Goal: Task Accomplishment & Management: Use online tool/utility

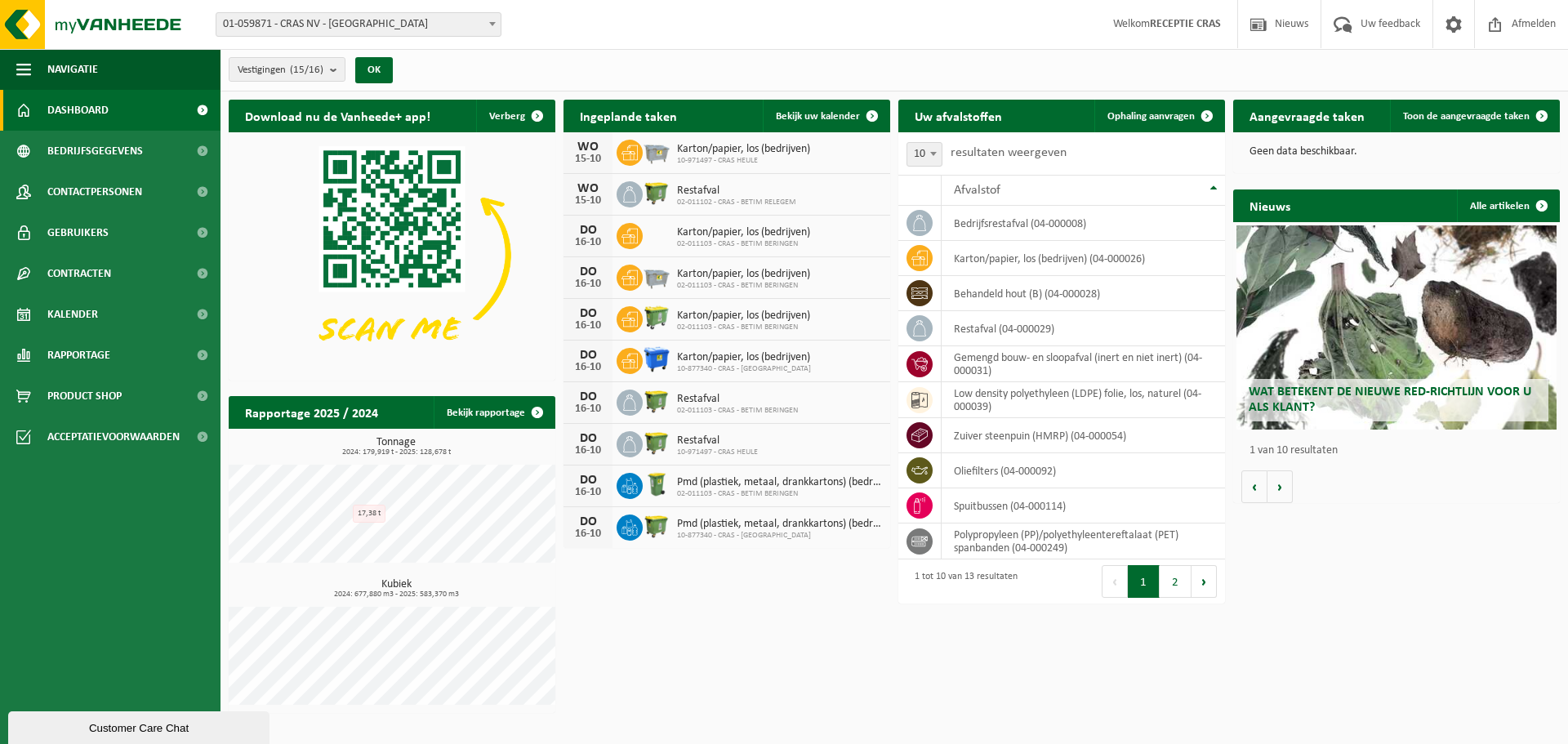
click at [770, 598] on div "Download nu de Vanheede+ app! Verberg Ingeplande taken Bekijk uw kalender WO 15…" at bounding box center [894, 407] width 1339 height 630
click at [713, 505] on div "DO 16-10 Pmd (plastiek, metaal, drankkartons) (bedrijven) 02-011103 - CRAS - BE…" at bounding box center [726, 487] width 326 height 42
click at [1464, 118] on span "Toon de aangevraagde taken" at bounding box center [1467, 116] width 127 height 11
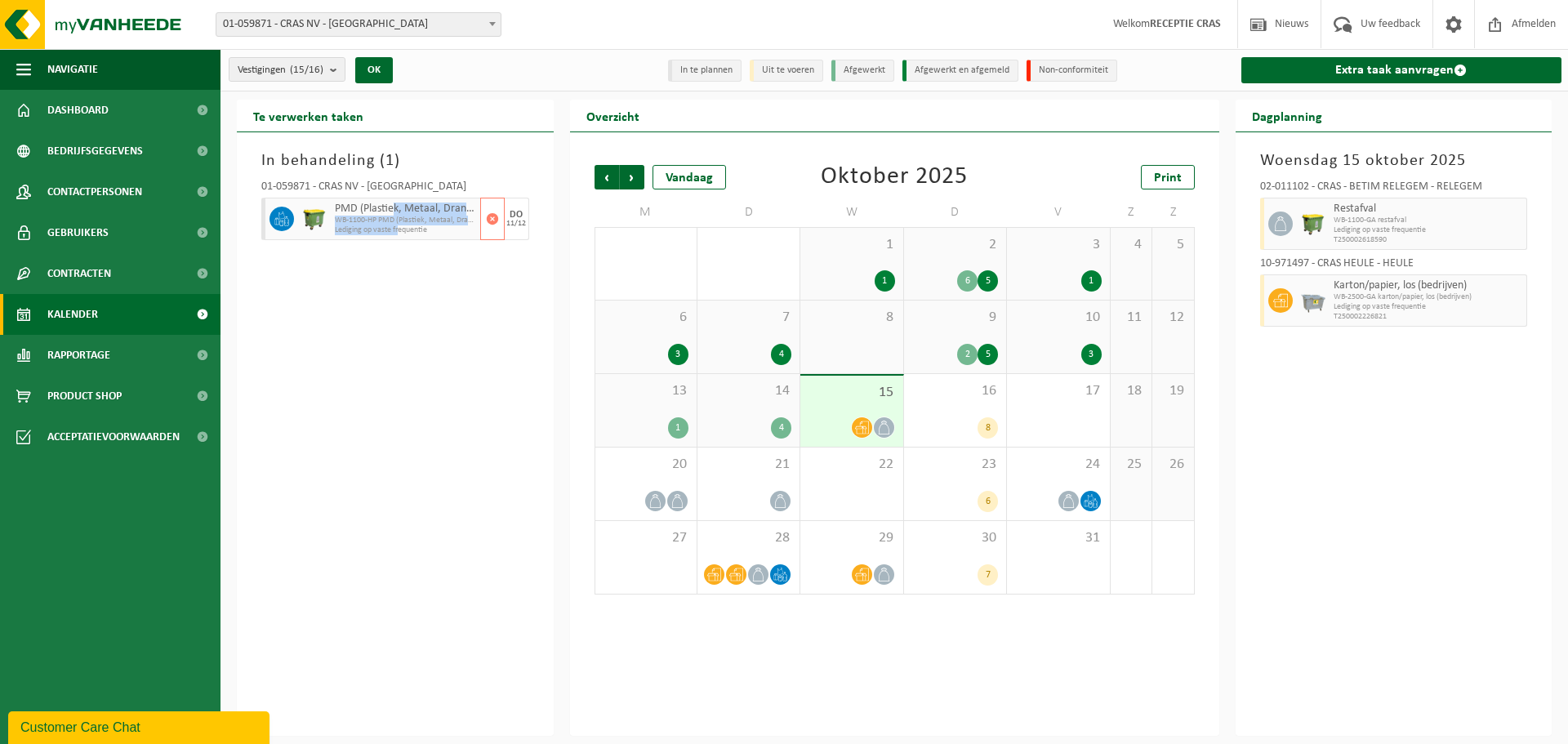
drag, startPoint x: 396, startPoint y: 214, endPoint x: 401, endPoint y: 233, distance: 19.6
click at [401, 232] on div "PMD (Plastiek, Metaal, Drankkartons) (bedrijven) WB-1100-HP PMD (Plastiek, Meta…" at bounding box center [404, 219] width 149 height 43
click at [409, 303] on div "In behandeling ( 1 ) 01-059871 - CRAS NV - WAREGEM PMD (Plastiek, Metaal, Drank…" at bounding box center [395, 434] width 317 height 604
click at [423, 401] on div "In behandeling ( 1 ) 01-059871 - CRAS NV - WAREGEM PMD (Plastiek, Metaal, Drank…" at bounding box center [395, 434] width 317 height 604
click at [429, 418] on div "In behandeling ( 1 ) 01-059871 - CRAS NV - WAREGEM PMD (Plastiek, Metaal, Drank…" at bounding box center [395, 434] width 317 height 604
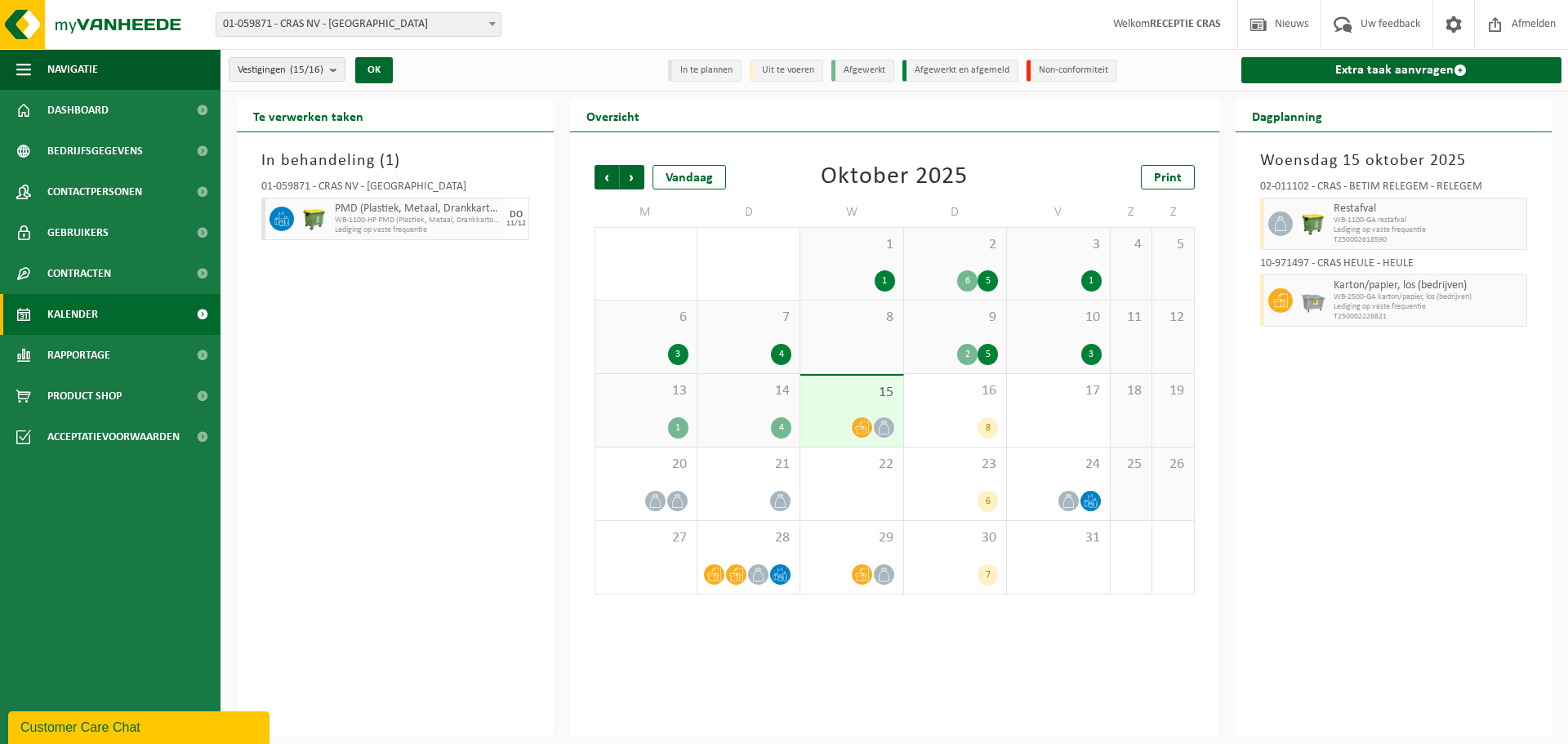
click at [303, 356] on div "In behandeling ( 1 ) 01-059871 - CRAS NV - WAREGEM PMD (Plastiek, Metaal, Drank…" at bounding box center [395, 434] width 317 height 604
drag, startPoint x: 411, startPoint y: 372, endPoint x: 561, endPoint y: 432, distance: 161.6
click at [417, 372] on div "In behandeling ( 1 ) 01-059871 - CRAS NV - WAREGEM PMD (Plastiek, Metaal, Drank…" at bounding box center [395, 434] width 317 height 604
click at [354, 215] on span "WB-1100-HP PMD (Plastiek, Metaal, Drankkartons) (bedrijven)" at bounding box center [405, 220] width 141 height 10
click at [291, 217] on span at bounding box center [282, 218] width 24 height 24
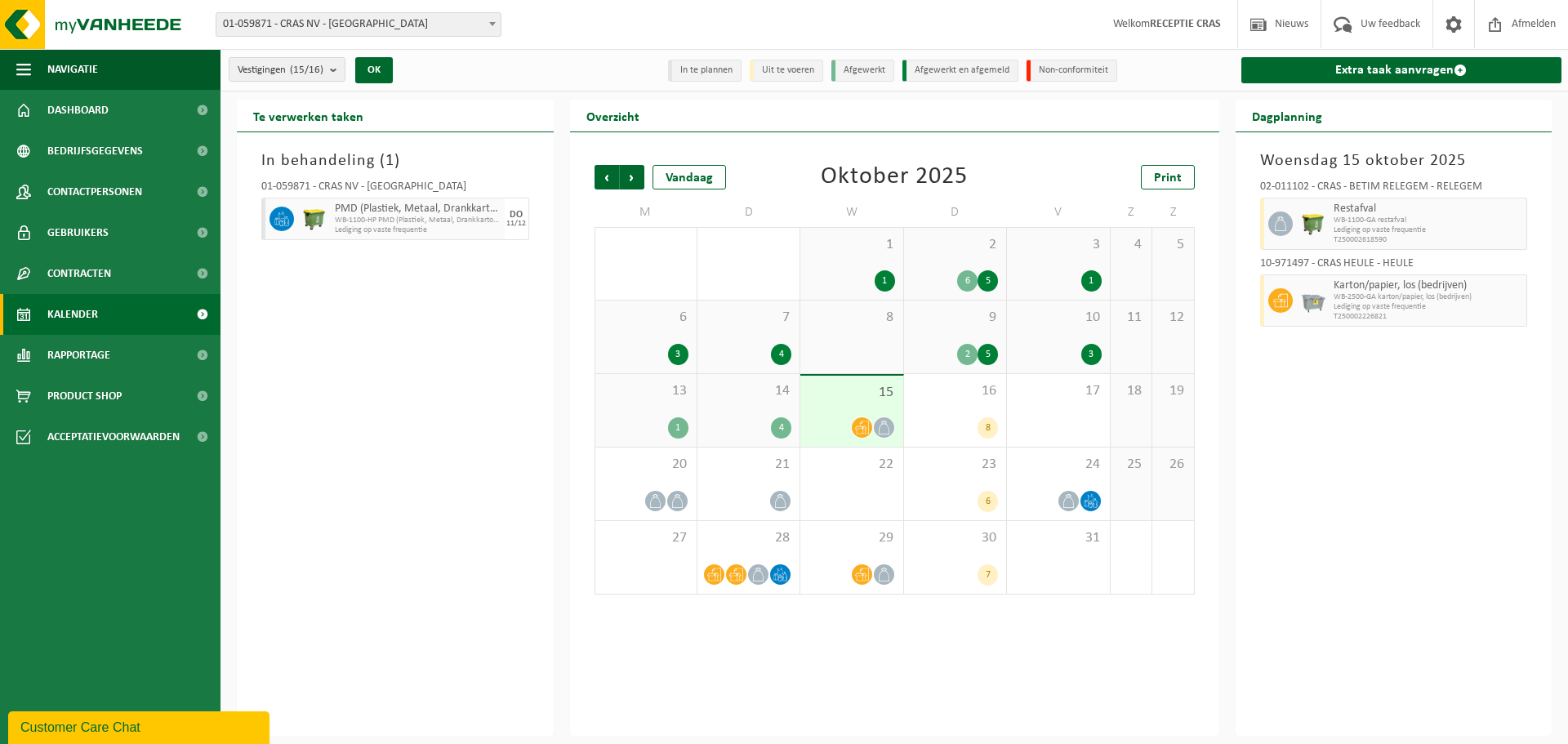
click at [1343, 446] on div "Woensdag 15 oktober 2025 02-011102 - CRAS - BETIM RELEGEM - RELEGEM Restafval W…" at bounding box center [1394, 434] width 317 height 604
click at [1390, 63] on link "Extra taak aanvragen" at bounding box center [1401, 70] width 321 height 26
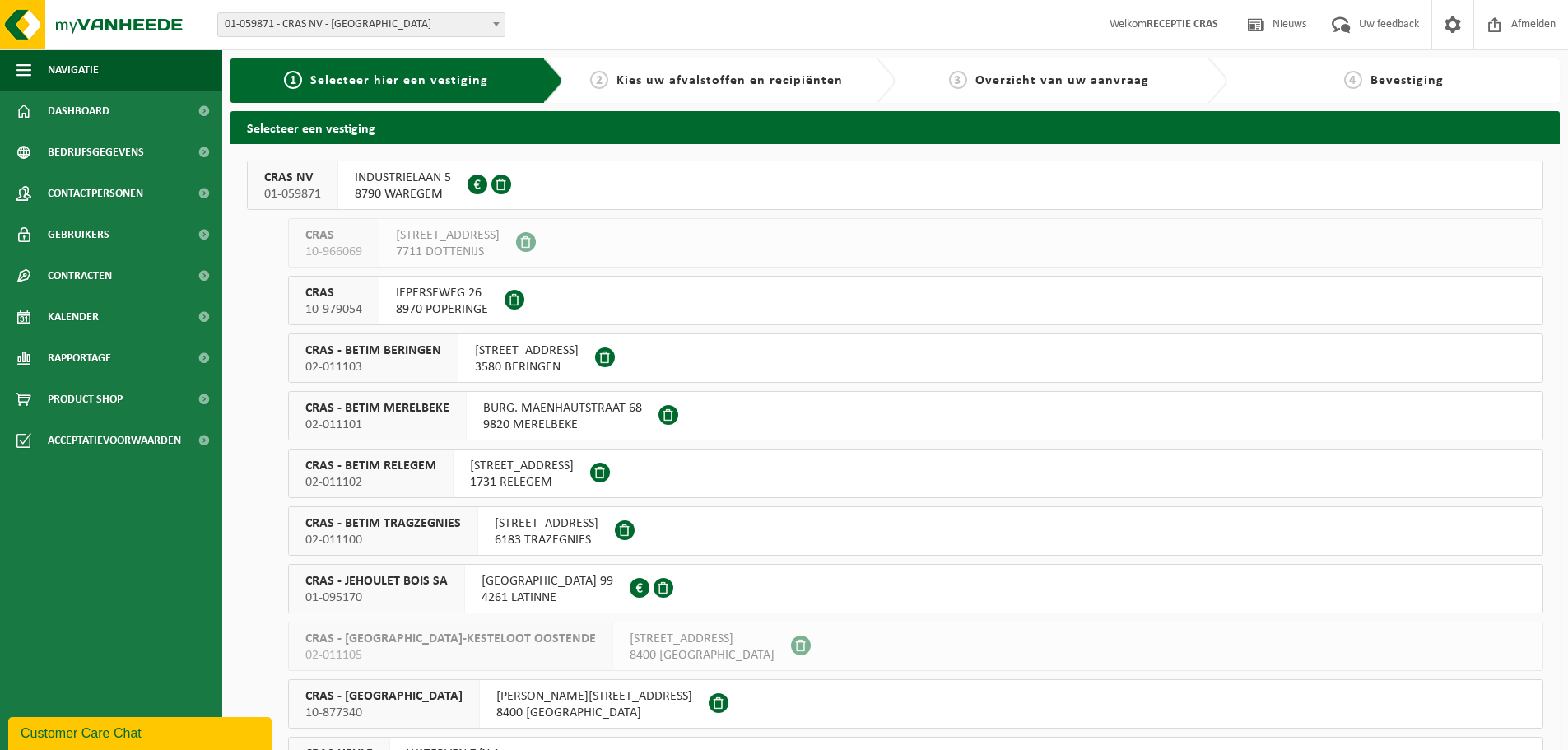
click at [388, 200] on span "8790 WAREGEM" at bounding box center [403, 194] width 96 height 17
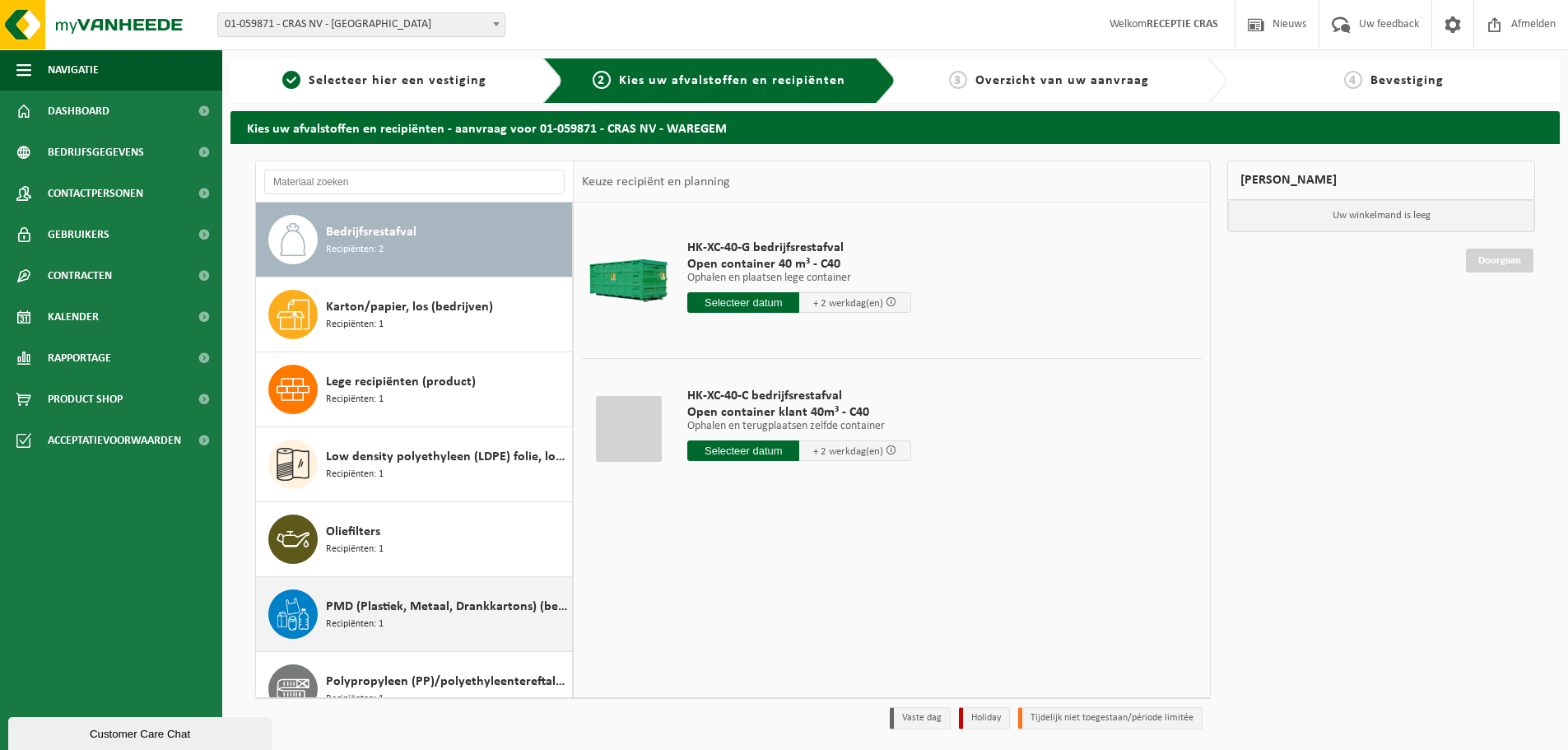
click at [395, 633] on div "PMD (Plastiek, Metaal, Drankkartons) (bedrijven) Recipiënten: 1" at bounding box center [447, 614] width 242 height 49
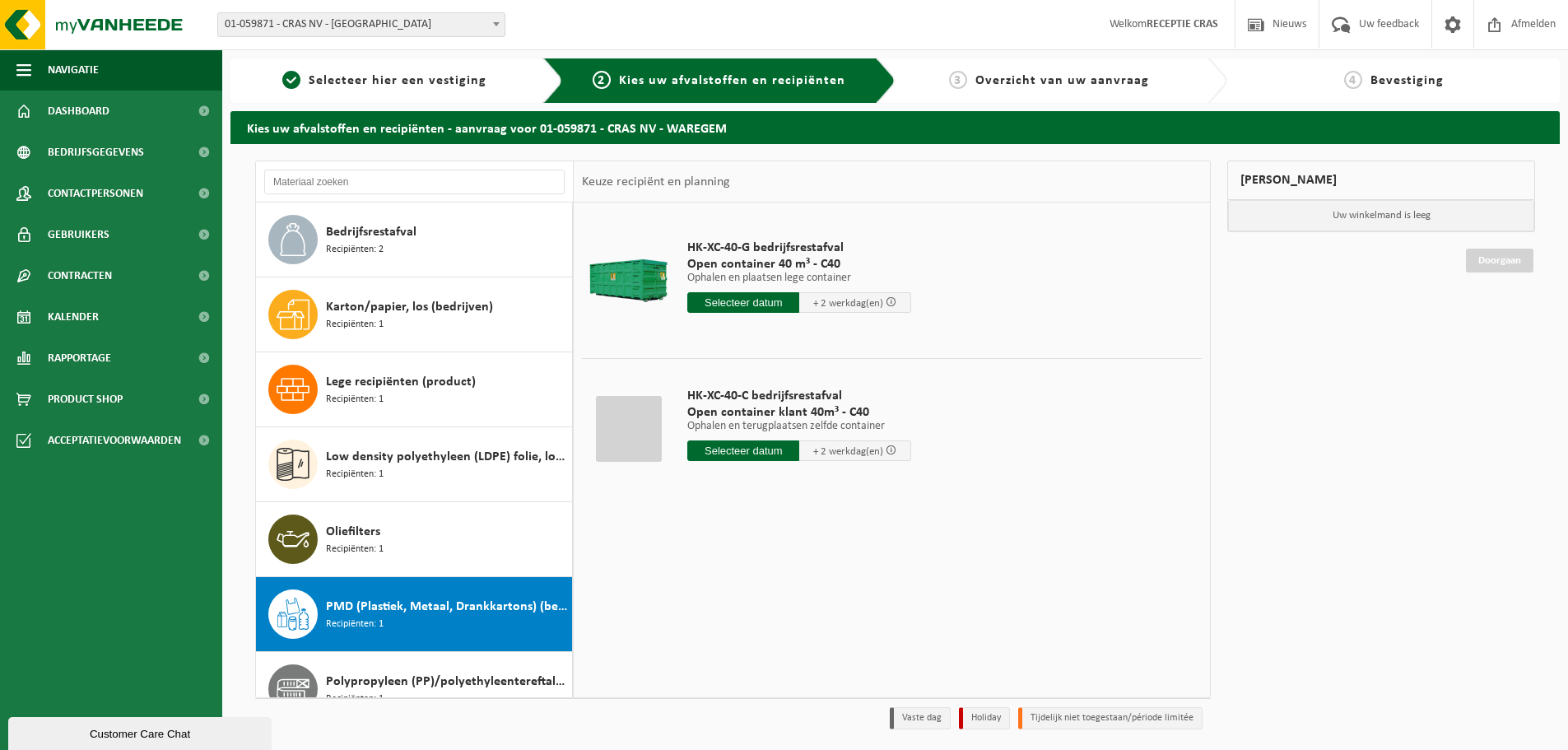
scroll to position [104, 0]
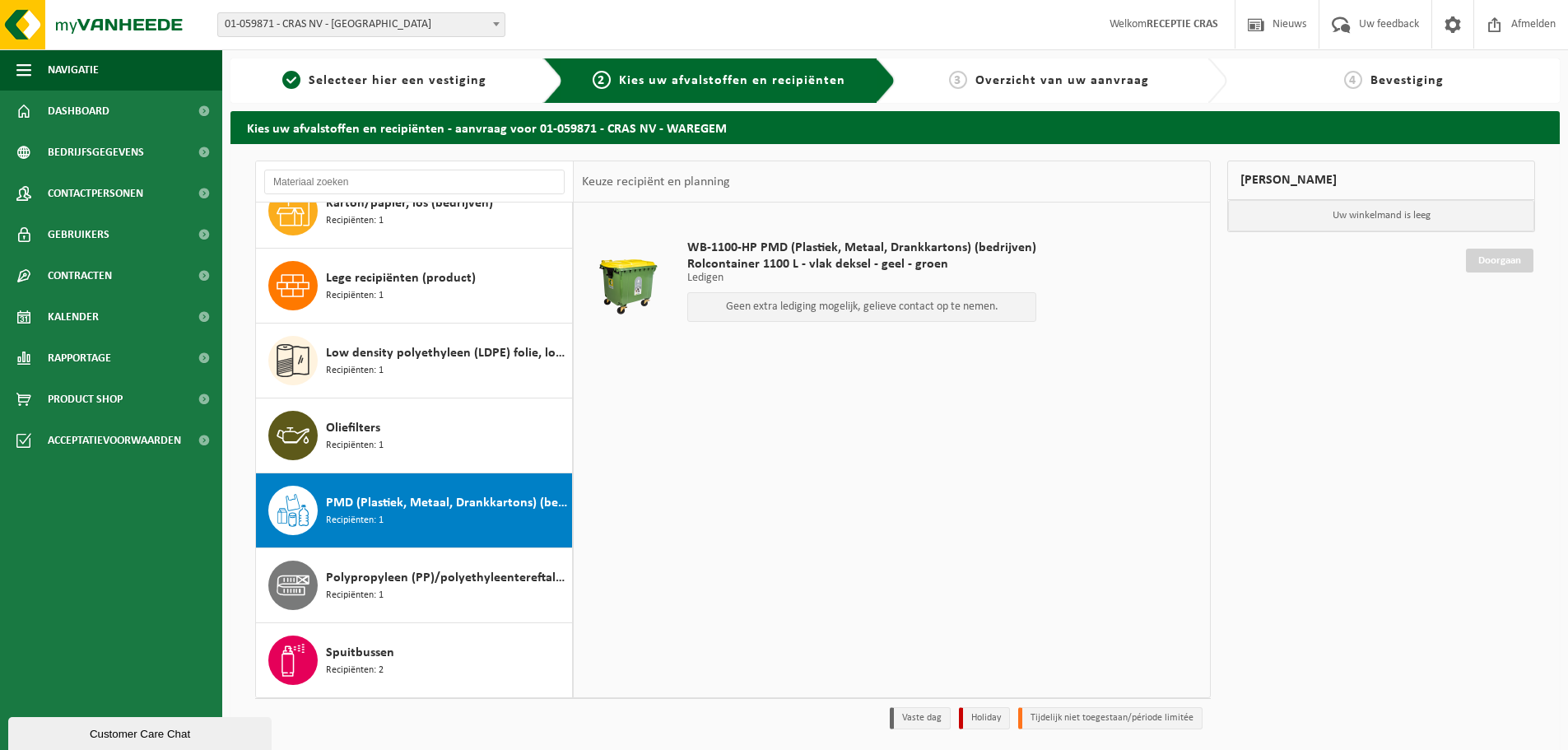
click at [1092, 574] on div "WB-1100-HP PMD (Plastiek, Metaal, Drankkartons) (bedrijven) Rolcontainer 1100 L…" at bounding box center [892, 449] width 637 height 494
click at [1321, 388] on div "Mijn winkelmand Uw winkelmand is leeg Doorgaan" at bounding box center [1381, 448] width 324 height 577
click at [800, 254] on span "WB-1100-HP PMD (Plastiek, Metaal, Drankkartons) (bedrijven)" at bounding box center [862, 248] width 349 height 17
click at [790, 308] on p "Geen extra lediging mogelijk, gelieve contact op te nemen." at bounding box center [862, 308] width 331 height 12
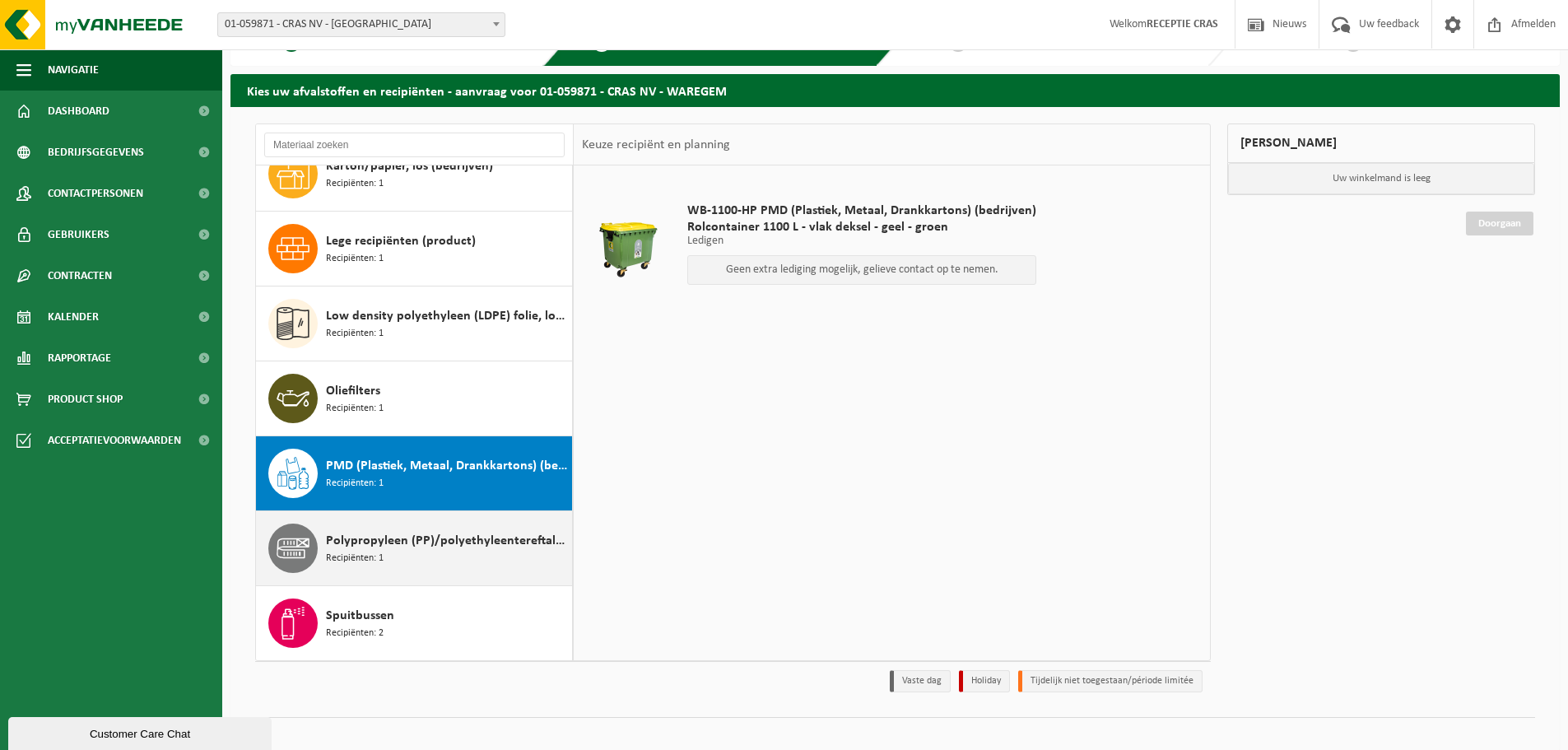
scroll to position [54, 0]
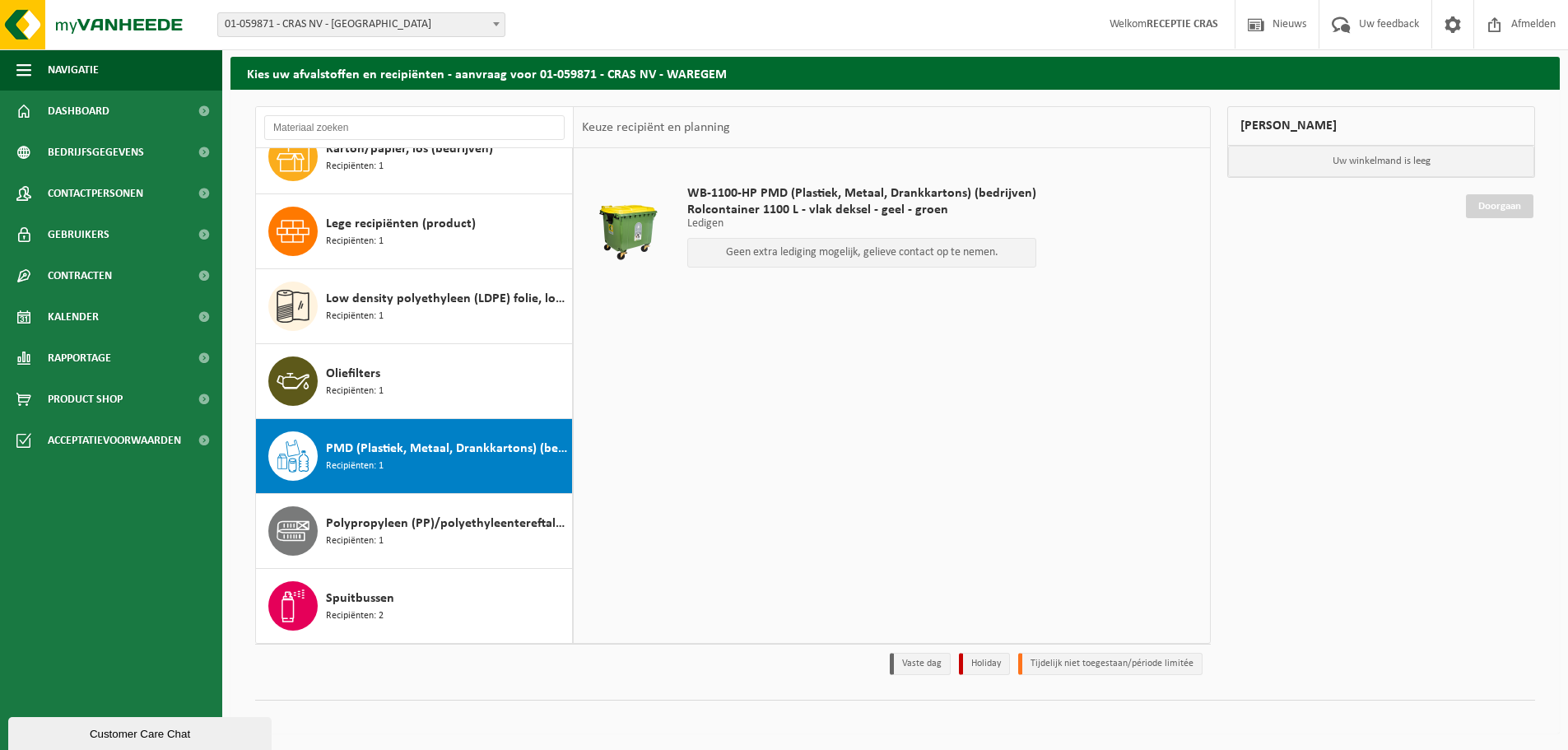
click at [920, 555] on div "WB-1100-HP PMD (Plastiek, Metaal, Drankkartons) (bedrijven) Rolcontainer 1100 L…" at bounding box center [892, 395] width 637 height 494
